Goal: Obtain resource: Download file/media

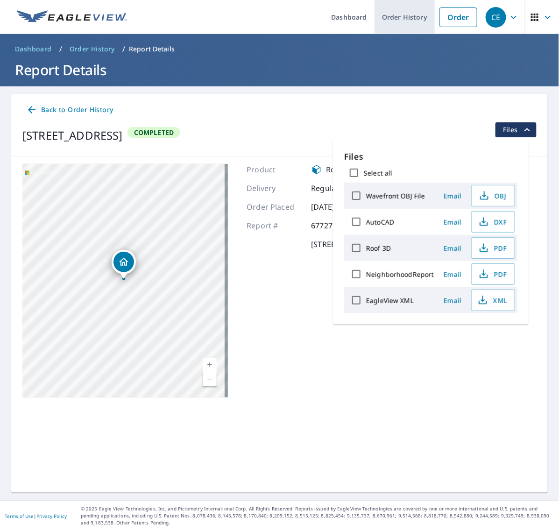
click at [383, 17] on link "Order History" at bounding box center [405, 17] width 60 height 34
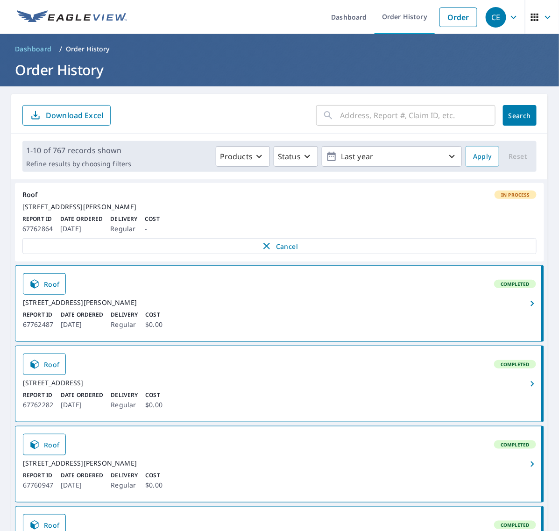
click at [363, 119] on input "text" at bounding box center [417, 115] width 155 height 26
paste input "115 Tanglew"
type input "115 Tanglew"
click at [503, 122] on button "Search" at bounding box center [520, 115] width 34 height 21
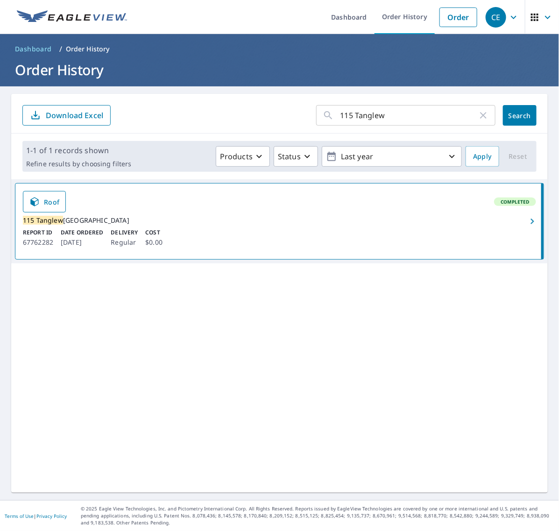
click at [527, 227] on icon "button" at bounding box center [532, 221] width 11 height 11
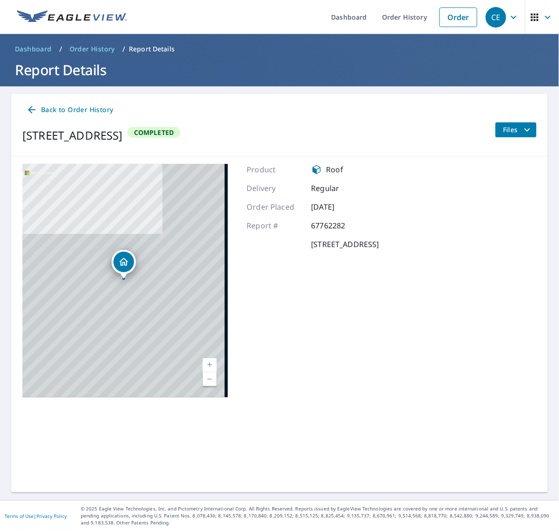
click at [510, 132] on span "Files" at bounding box center [518, 129] width 30 height 11
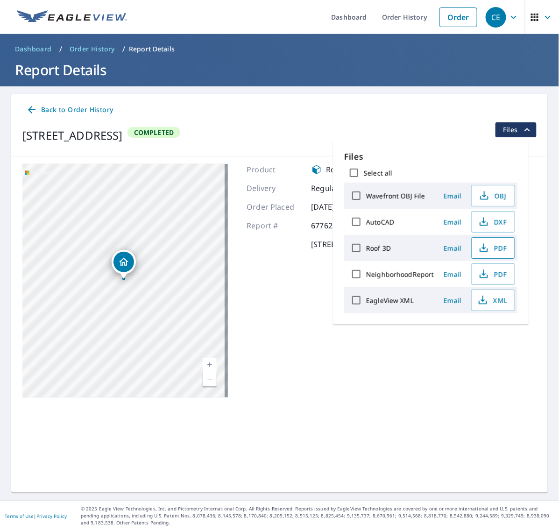
click at [496, 244] on span "PDF" at bounding box center [492, 247] width 30 height 11
click at [484, 303] on icon "button" at bounding box center [482, 300] width 11 height 11
click at [388, 23] on link "Order History" at bounding box center [405, 17] width 60 height 34
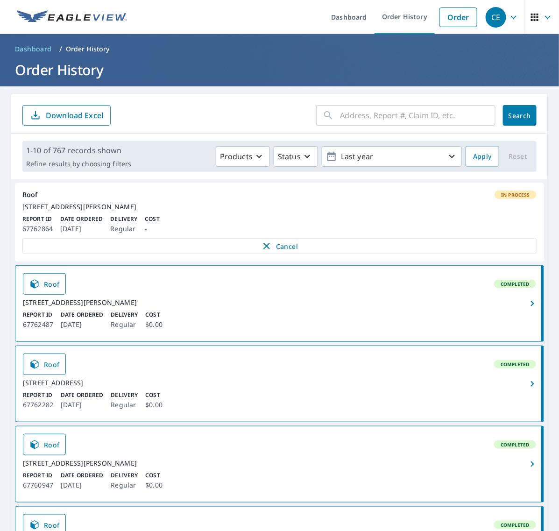
click at [386, 124] on input "text" at bounding box center [417, 115] width 155 height 26
paste input "3505 Lindb"
type input "3505 Lindb"
click at [503, 115] on button "Search" at bounding box center [520, 115] width 34 height 21
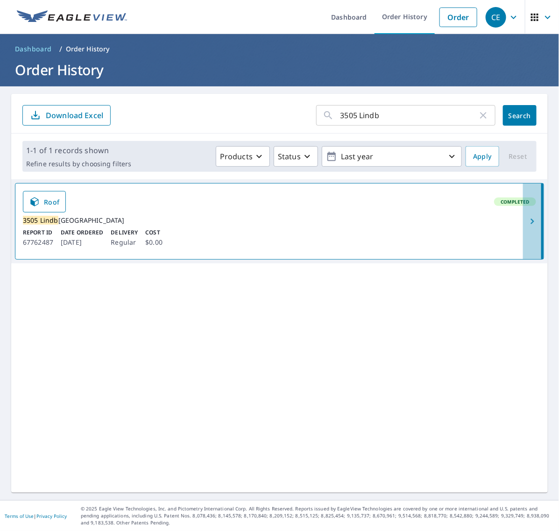
click at [527, 222] on icon "button" at bounding box center [532, 221] width 11 height 11
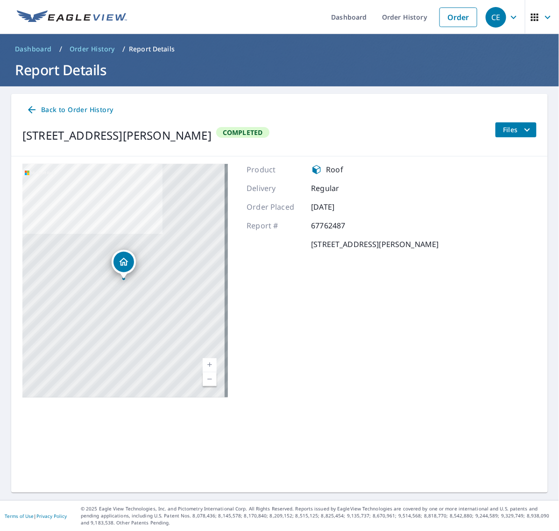
click at [512, 131] on span "Files" at bounding box center [518, 129] width 30 height 11
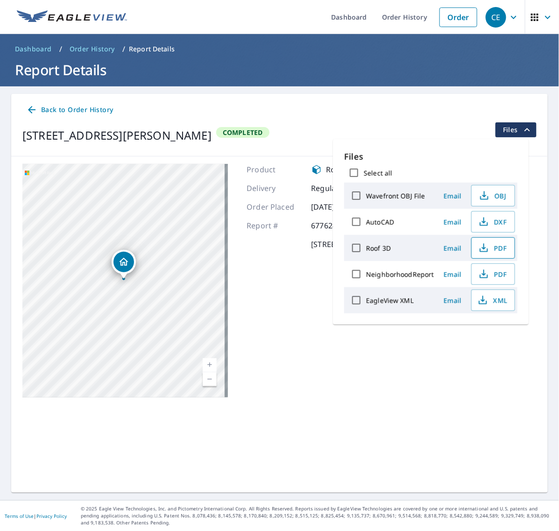
click at [499, 242] on button "PDF" at bounding box center [493, 247] width 44 height 21
click at [494, 296] on span "XML" at bounding box center [492, 300] width 30 height 11
